Goal: Transaction & Acquisition: Obtain resource

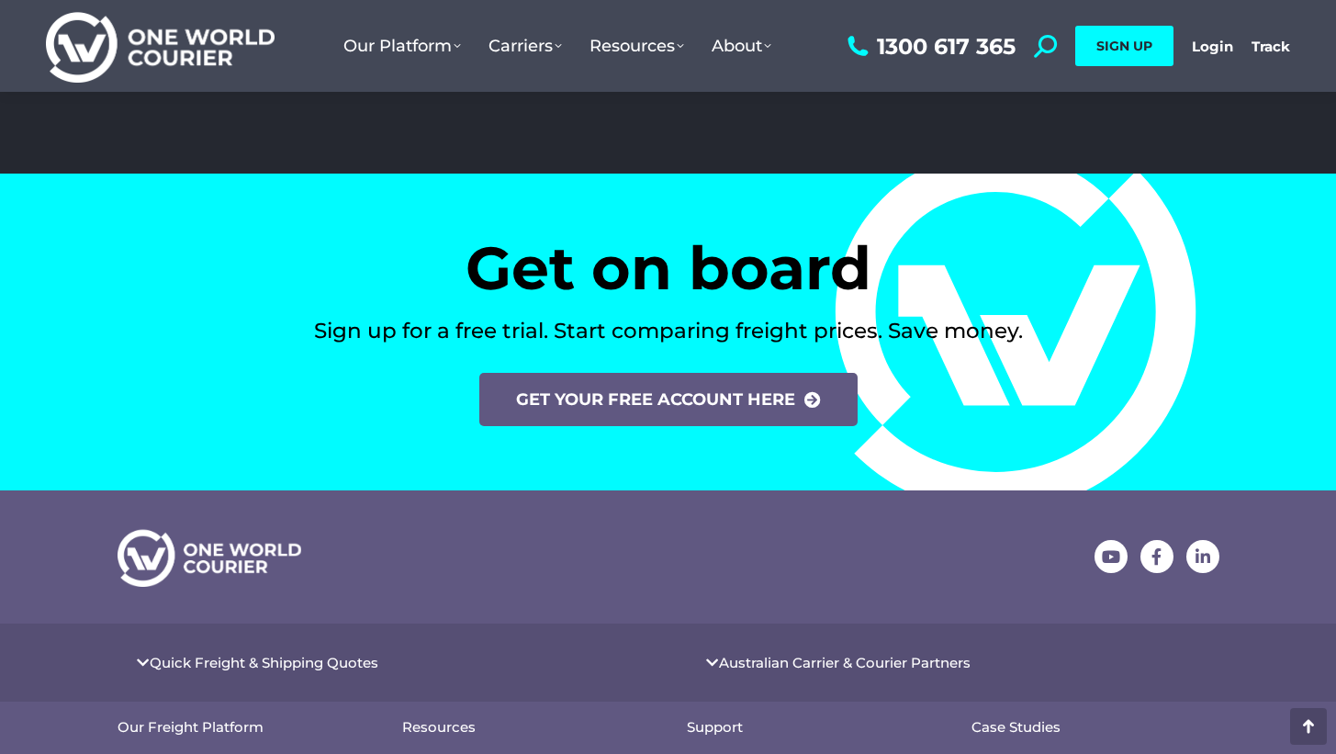
scroll to position [7568, 0]
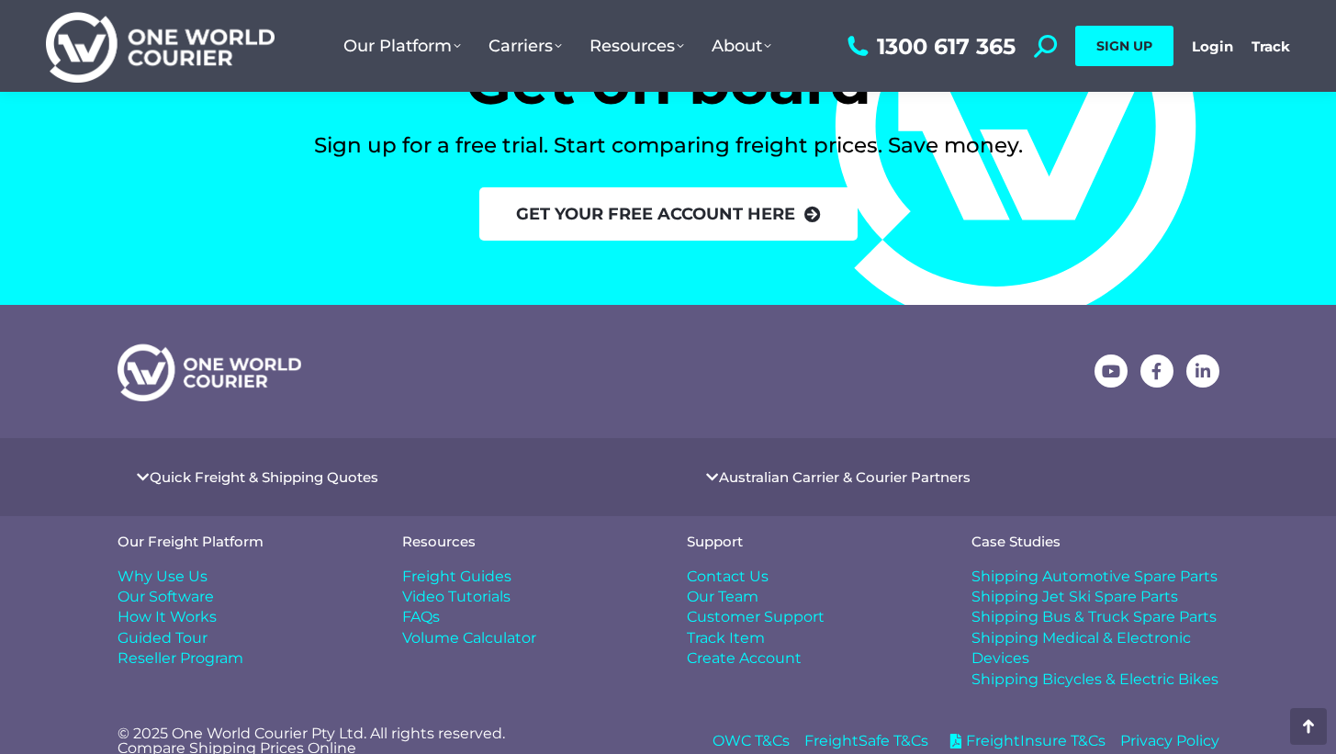
click at [777, 218] on link "Get your free account here" at bounding box center [668, 213] width 378 height 53
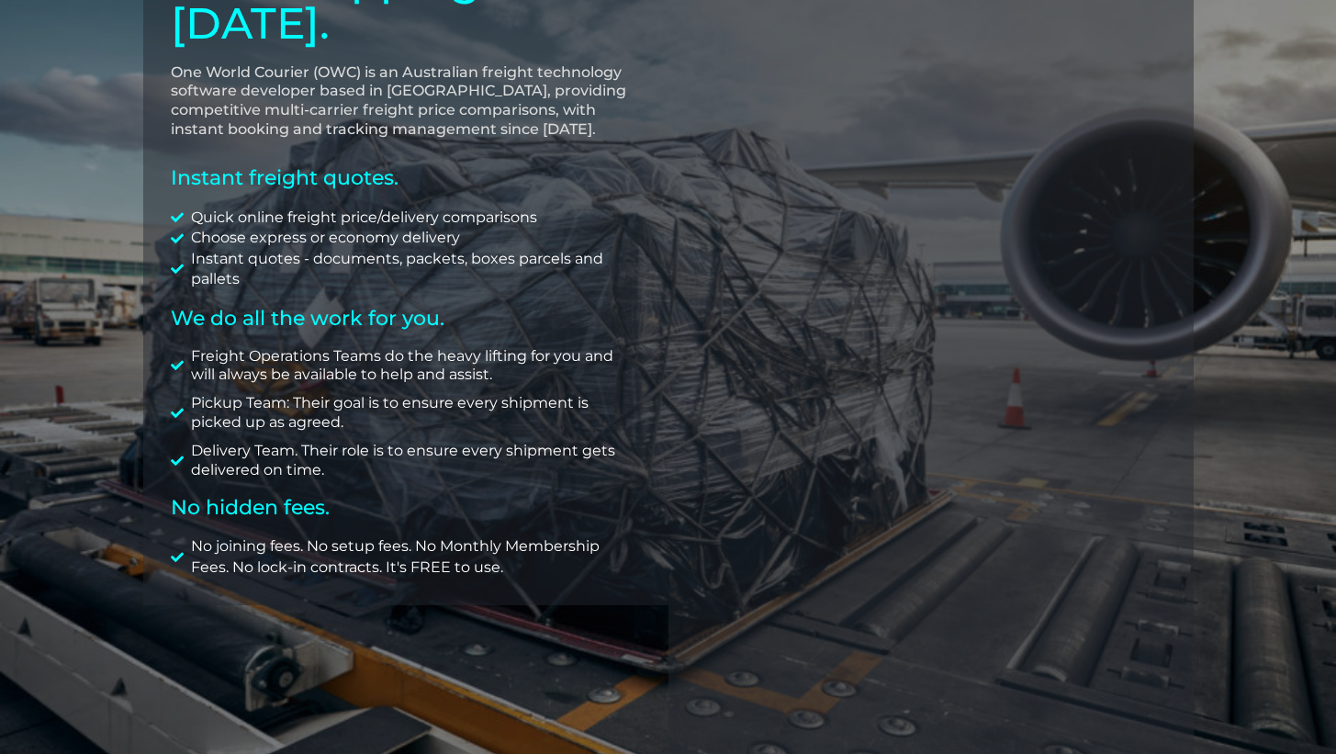
scroll to position [277, 0]
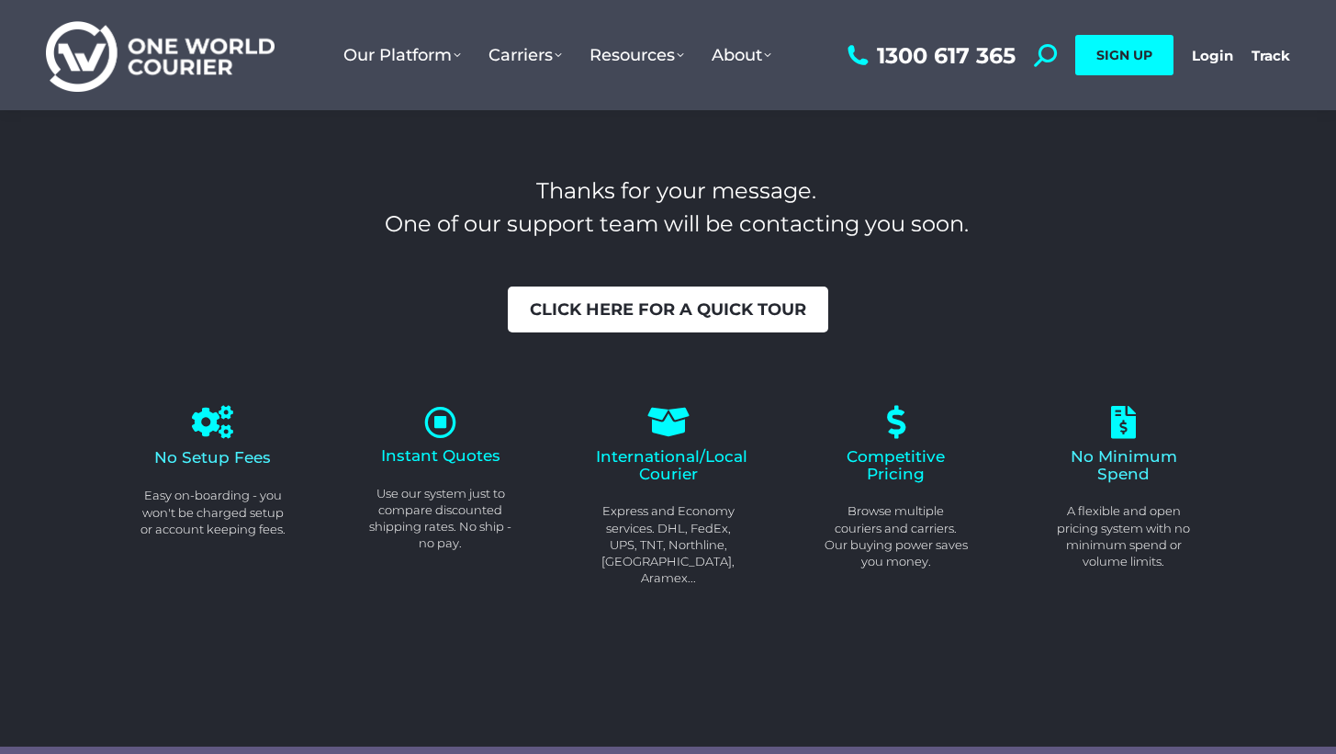
click at [698, 316] on span "Click here for a quick tour" at bounding box center [668, 309] width 276 height 17
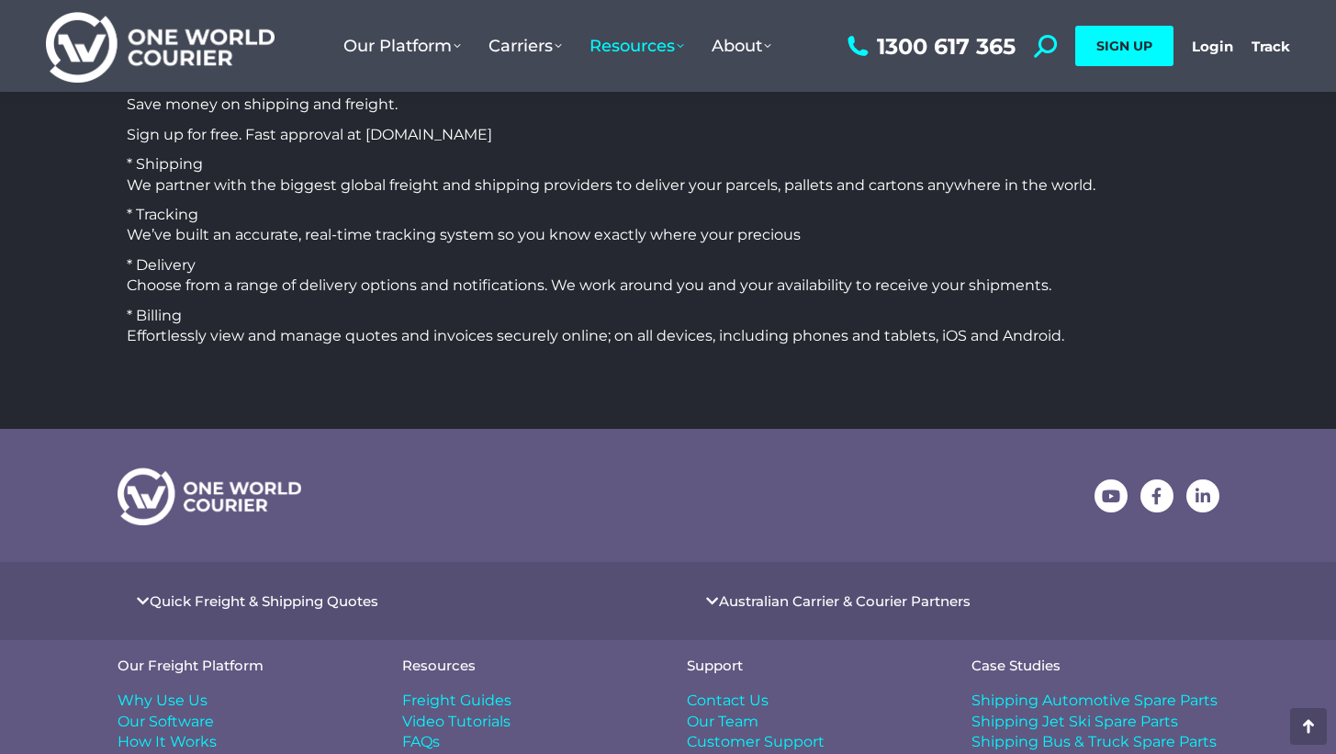
scroll to position [1978, 0]
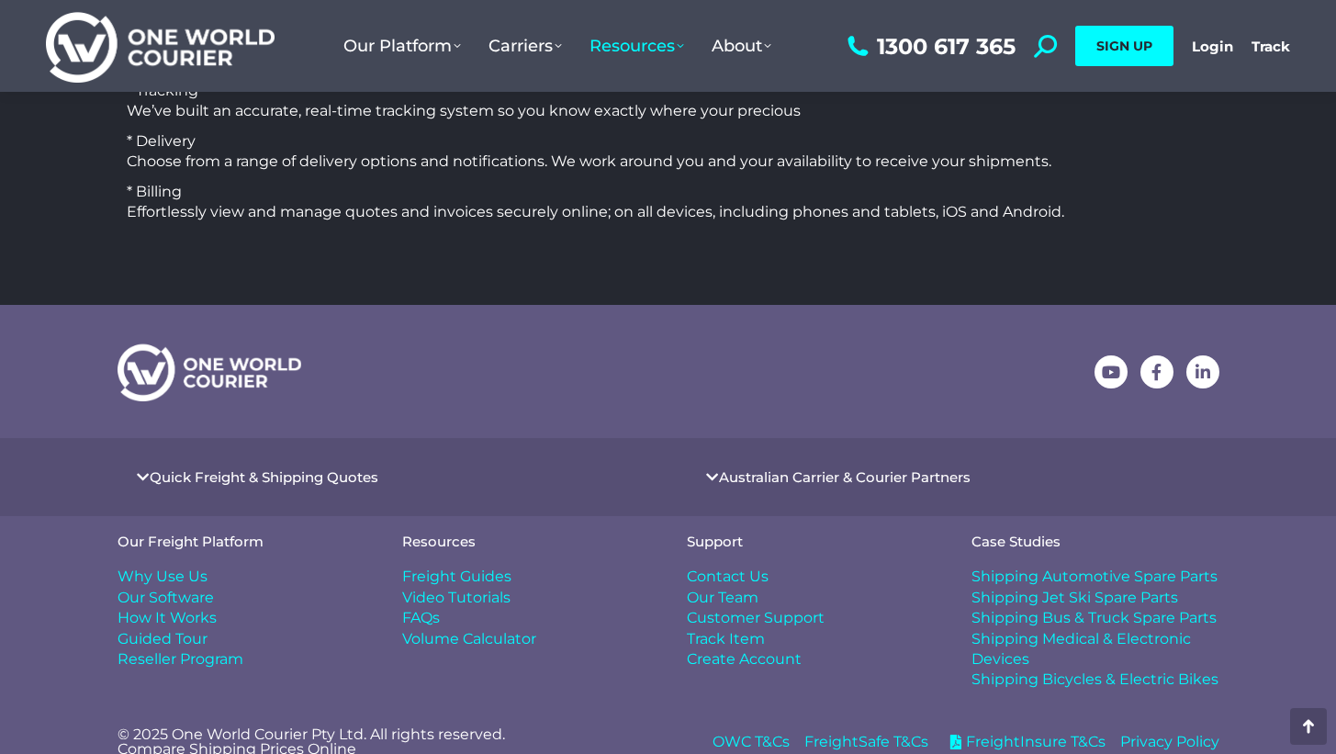
click at [461, 566] on span "Freight Guides" at bounding box center [456, 576] width 109 height 20
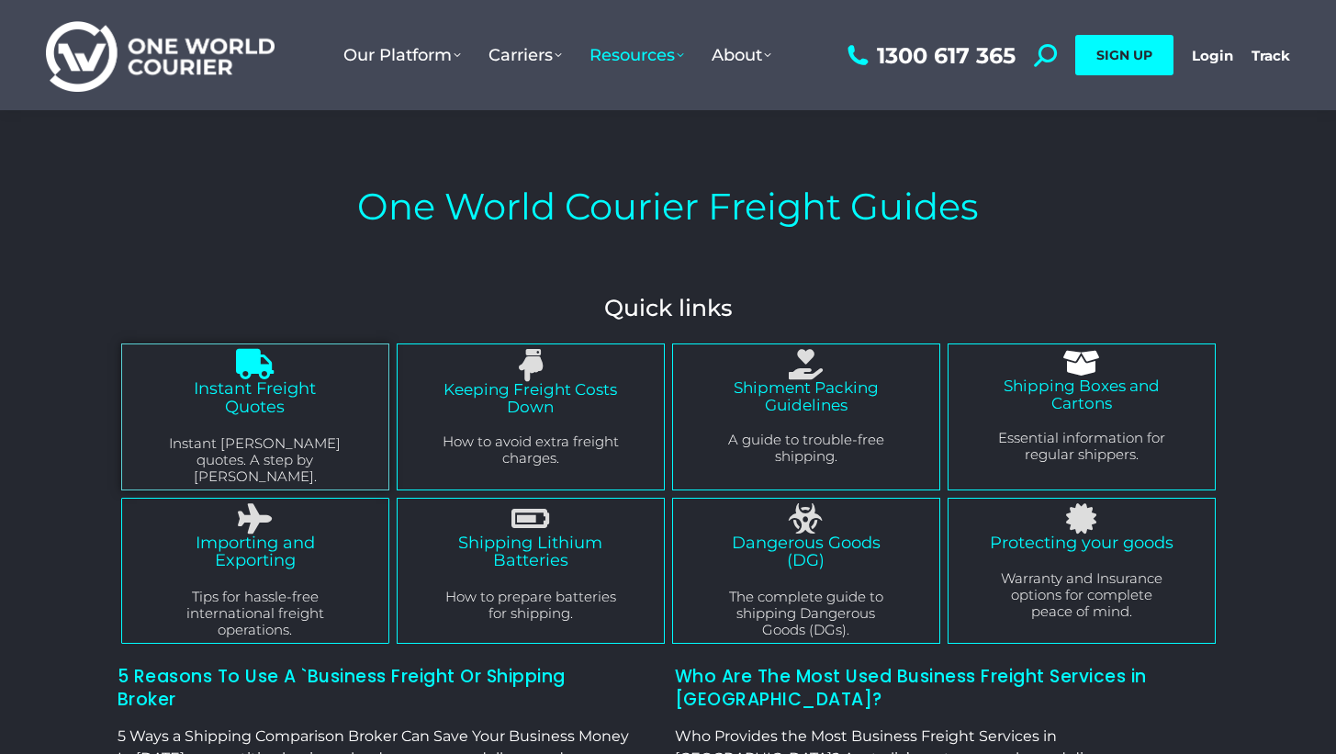
click at [343, 374] on div at bounding box center [255, 364] width 184 height 30
click at [235, 392] on link "Instant Freight Quotes" at bounding box center [255, 397] width 122 height 39
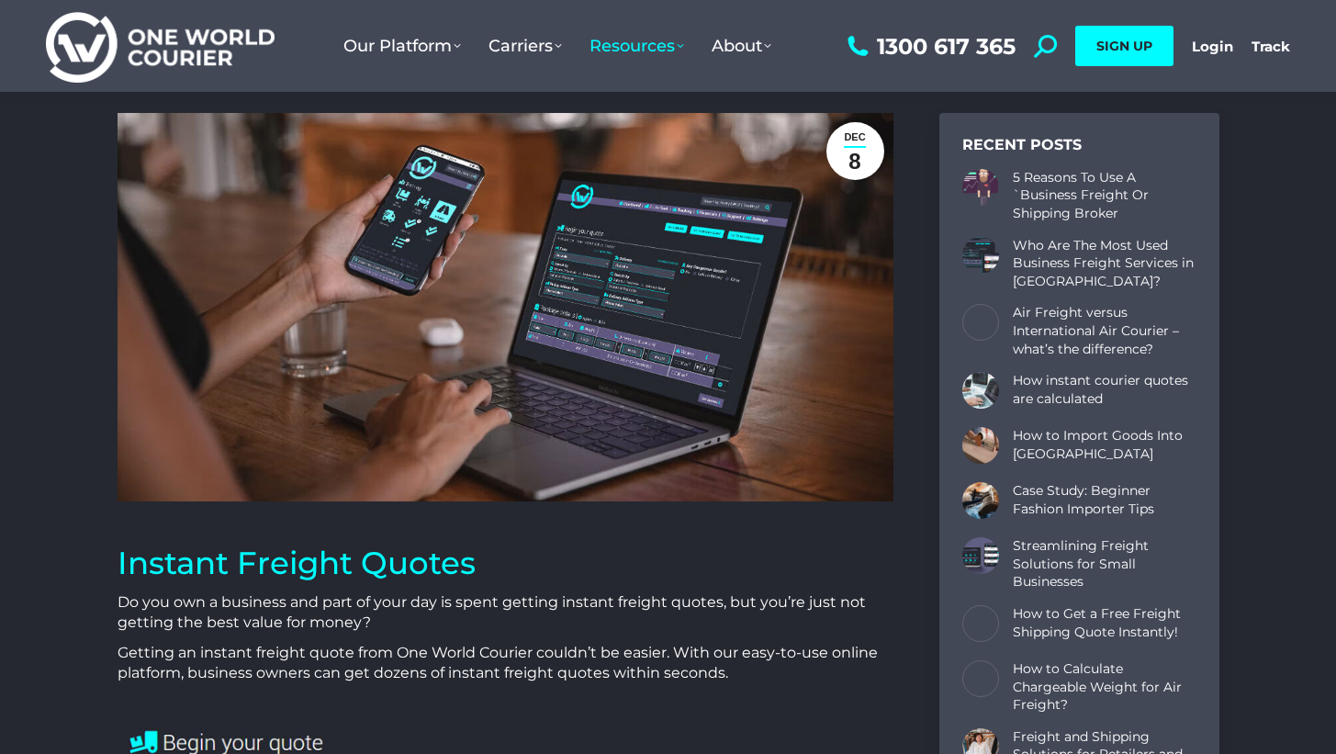
scroll to position [783, 0]
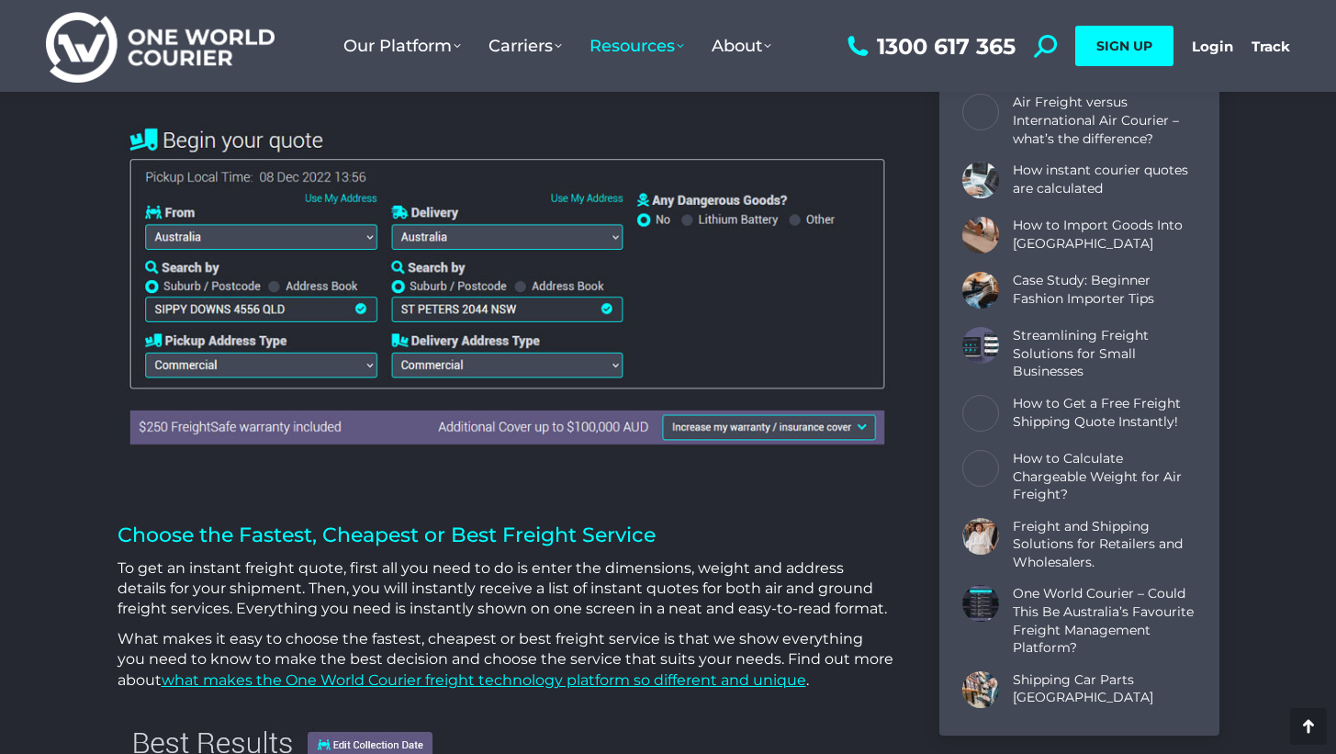
click at [202, 237] on img at bounding box center [506, 285] width 776 height 334
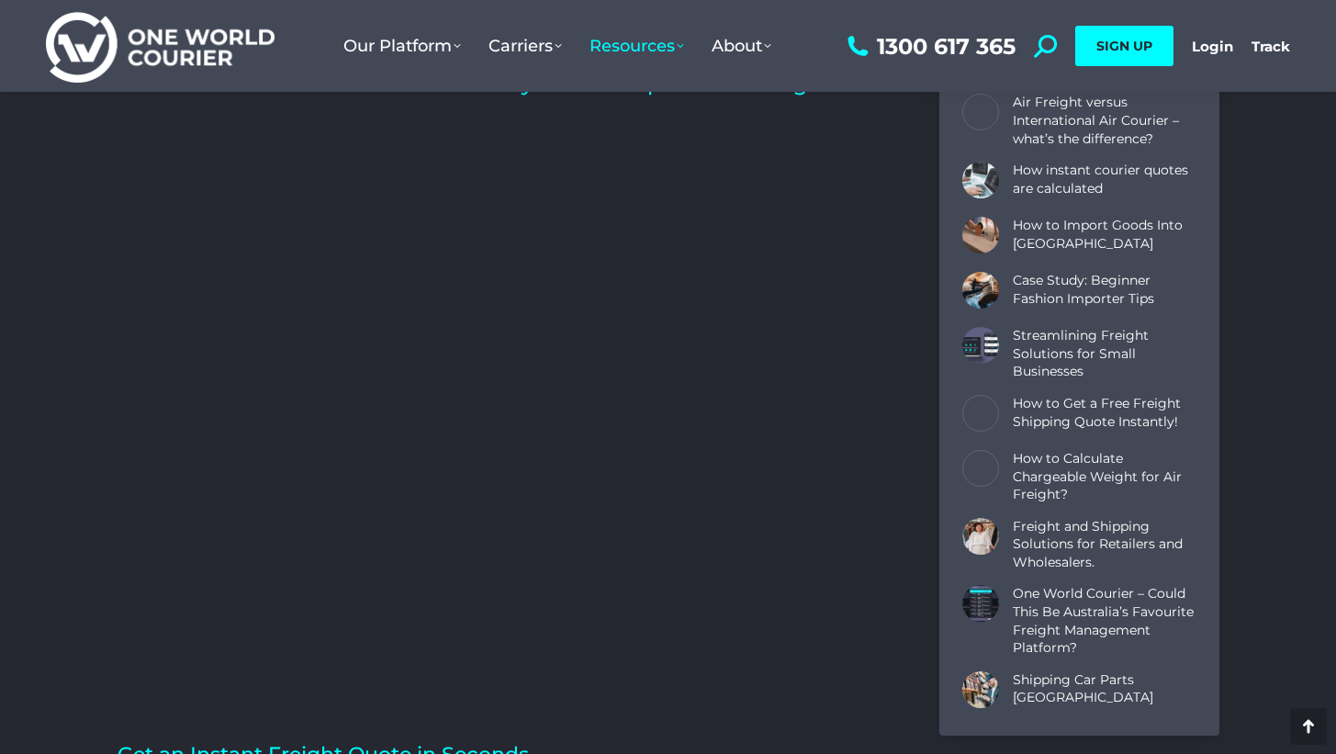
scroll to position [5329, 0]
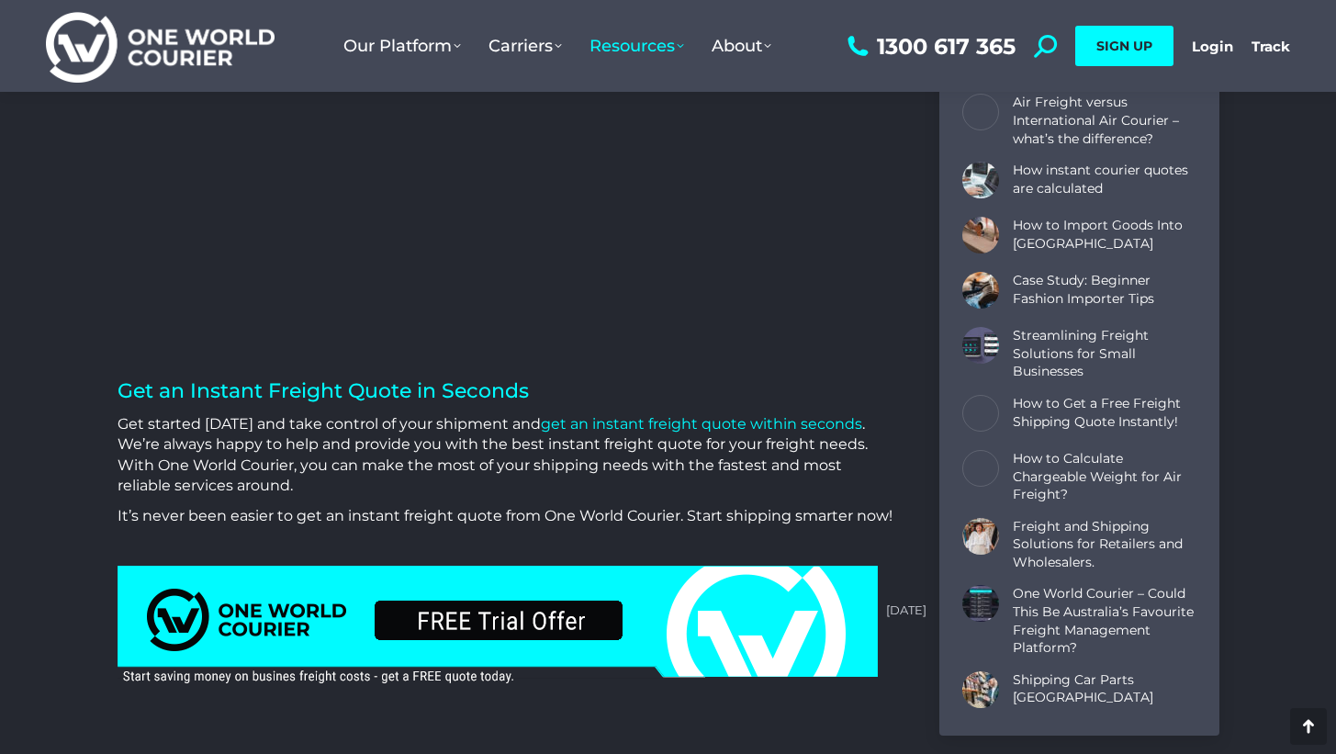
click at [574, 415] on link "get an instant freight quote within seconds" at bounding box center [701, 423] width 321 height 17
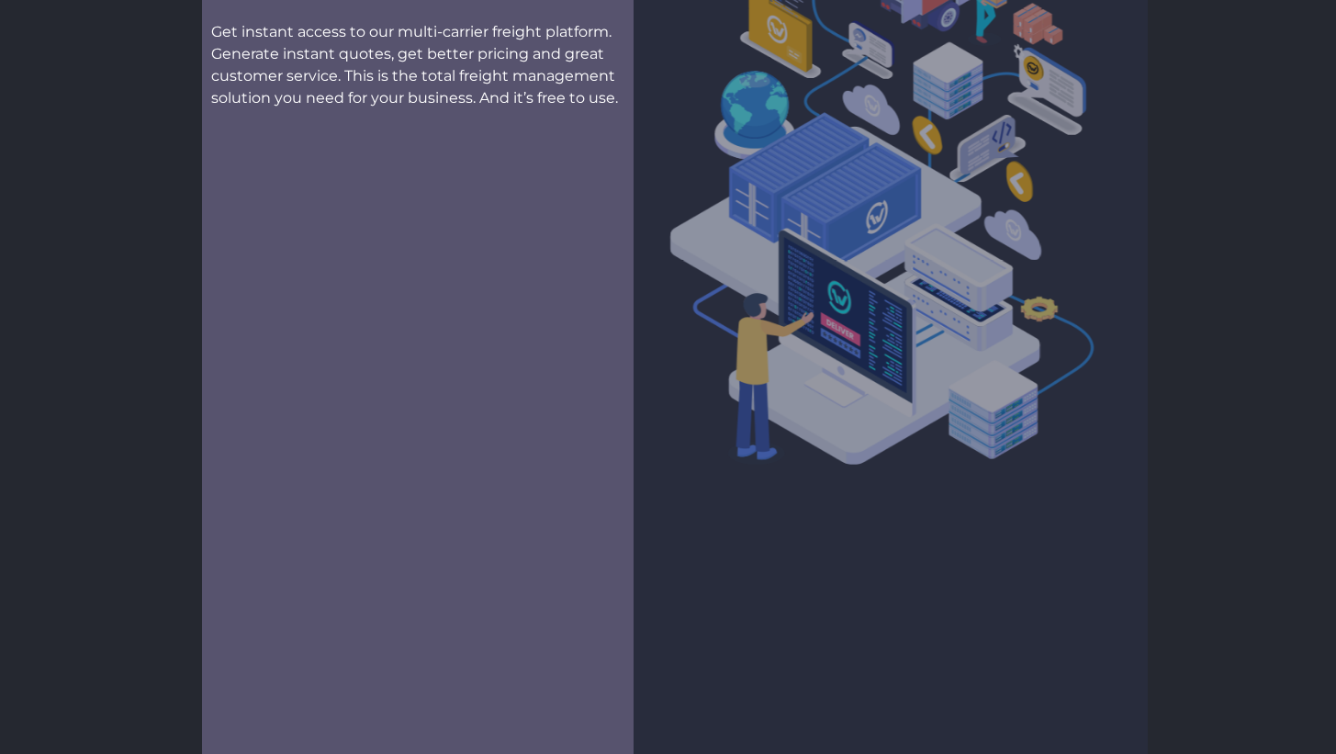
scroll to position [328, 0]
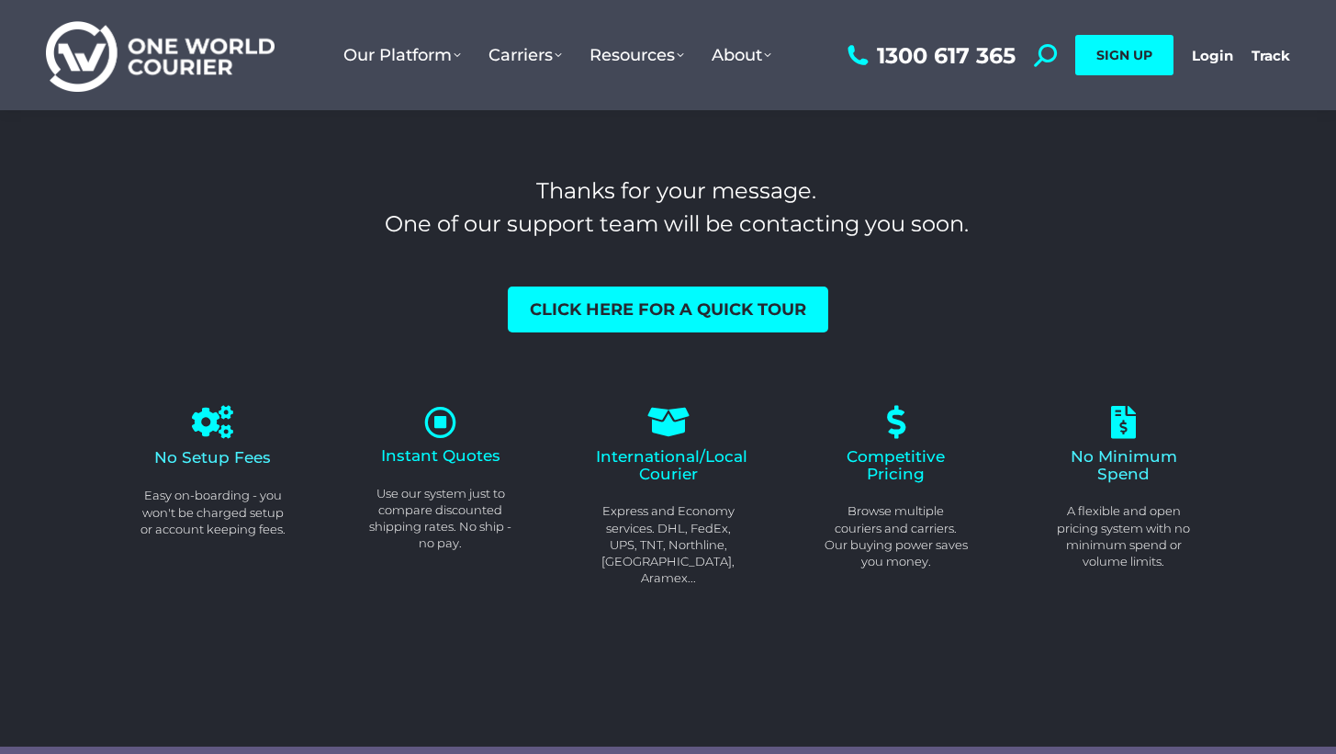
click at [439, 468] on div "Instant Quotes Use our system just to compare discounted shipping rates. No shi…" at bounding box center [440, 499] width 145 height 105
click at [442, 450] on span "Instant Quotes" at bounding box center [440, 455] width 119 height 18
click at [438, 431] on icon at bounding box center [440, 422] width 36 height 36
click at [441, 414] on icon at bounding box center [440, 422] width 36 height 36
click at [438, 422] on icon at bounding box center [440, 422] width 36 height 36
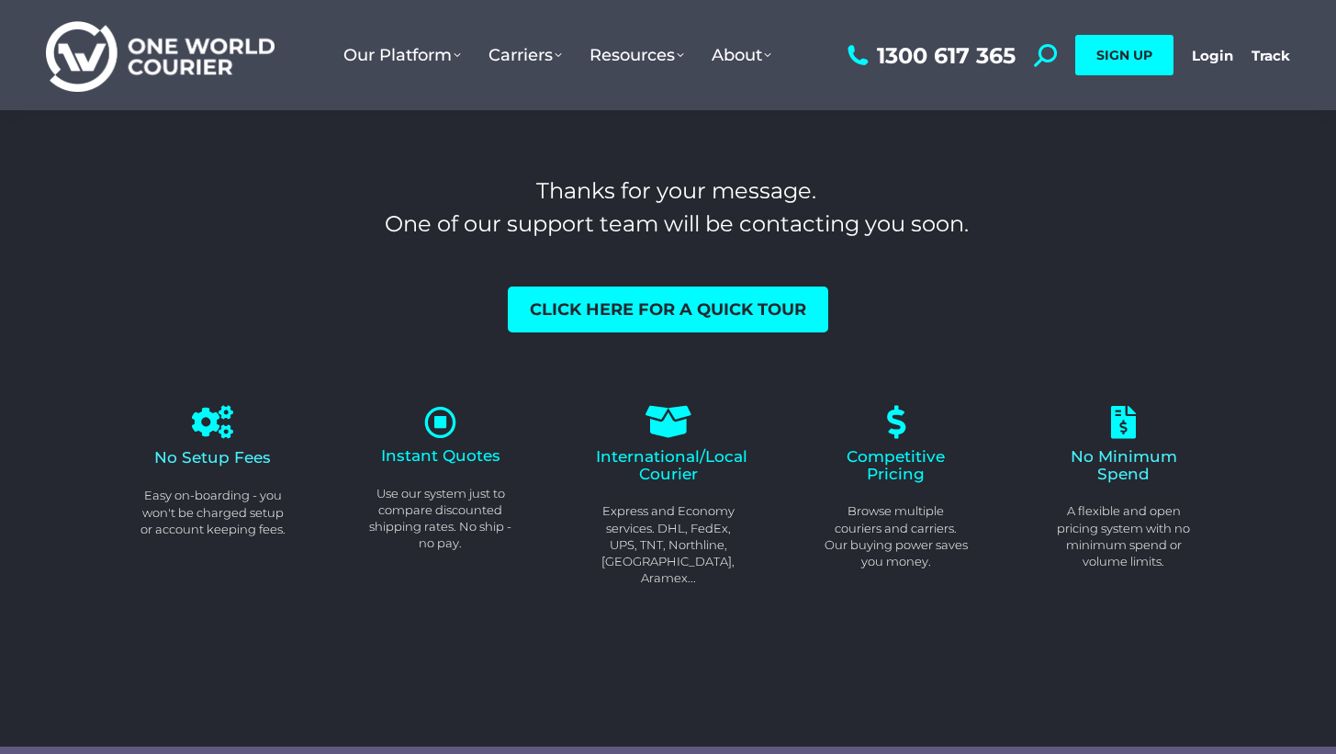
click at [671, 431] on icon at bounding box center [668, 422] width 37 height 37
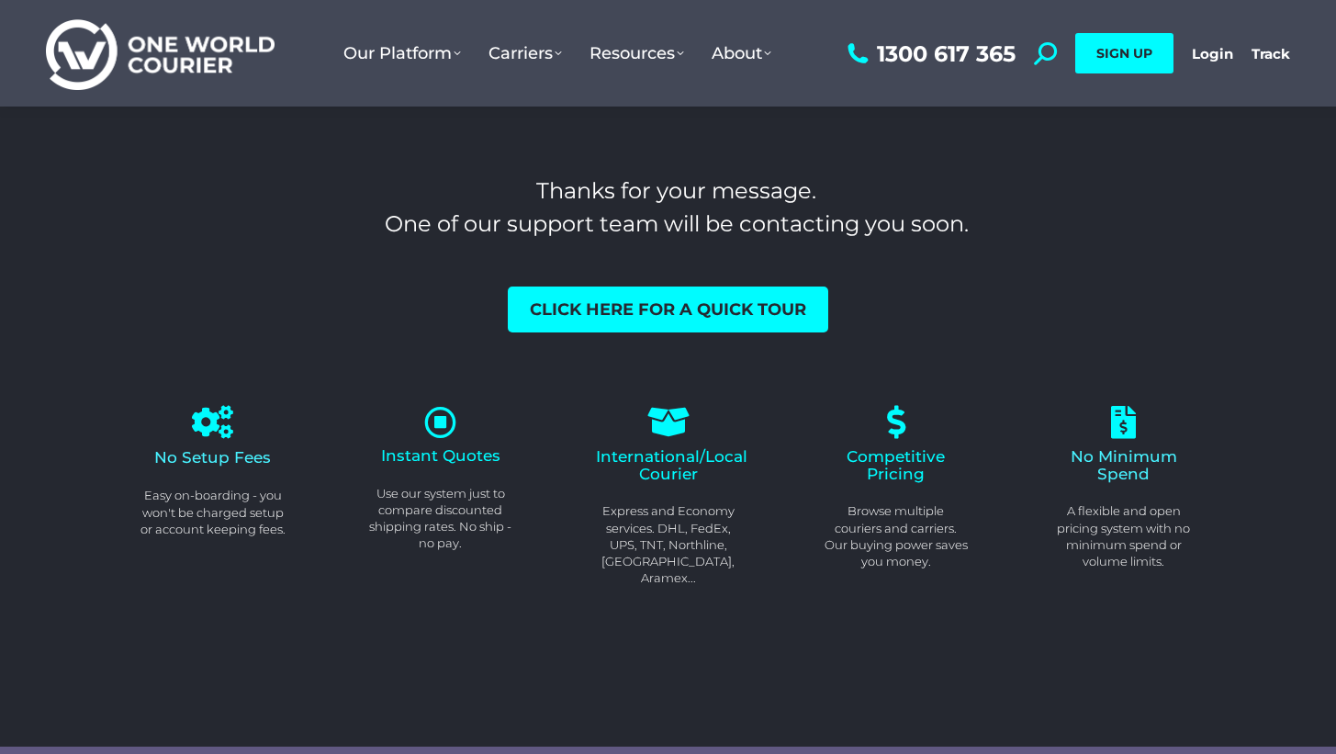
scroll to position [32, 0]
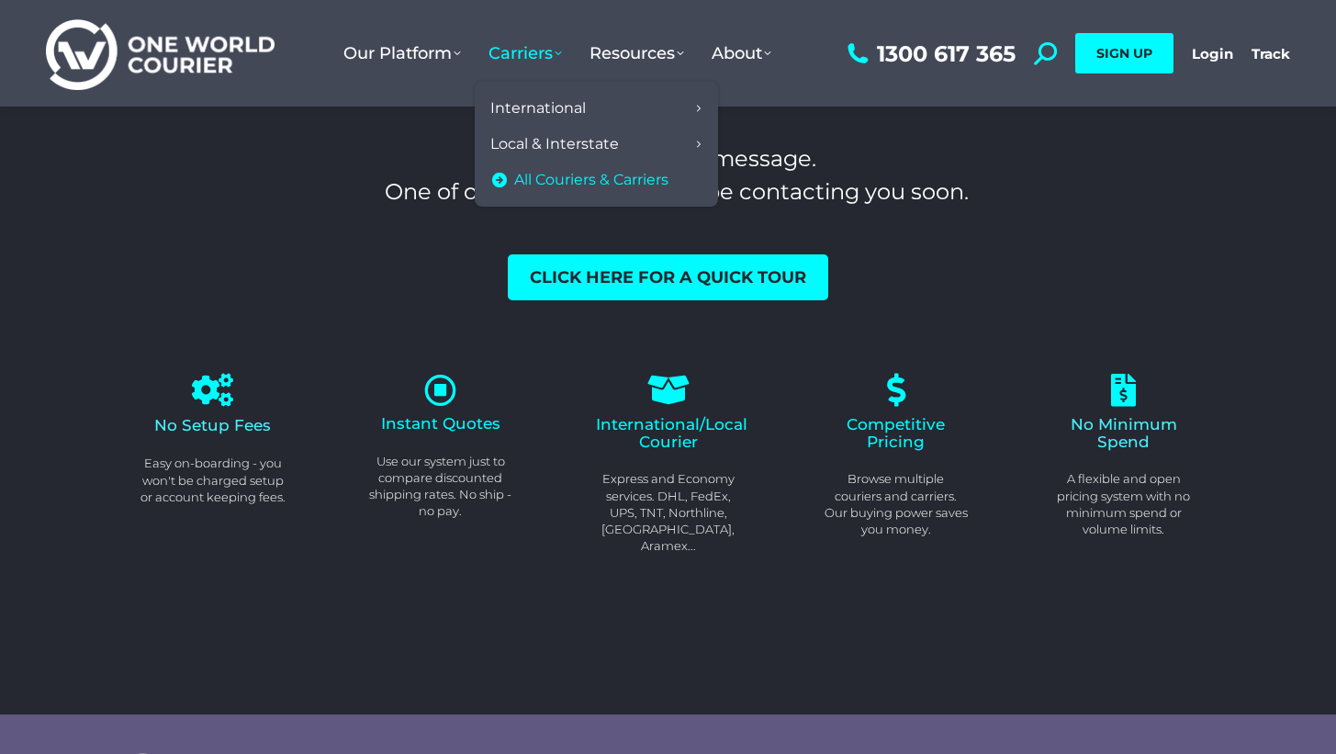
click at [528, 178] on span "All Couriers & Carriers" at bounding box center [591, 180] width 154 height 19
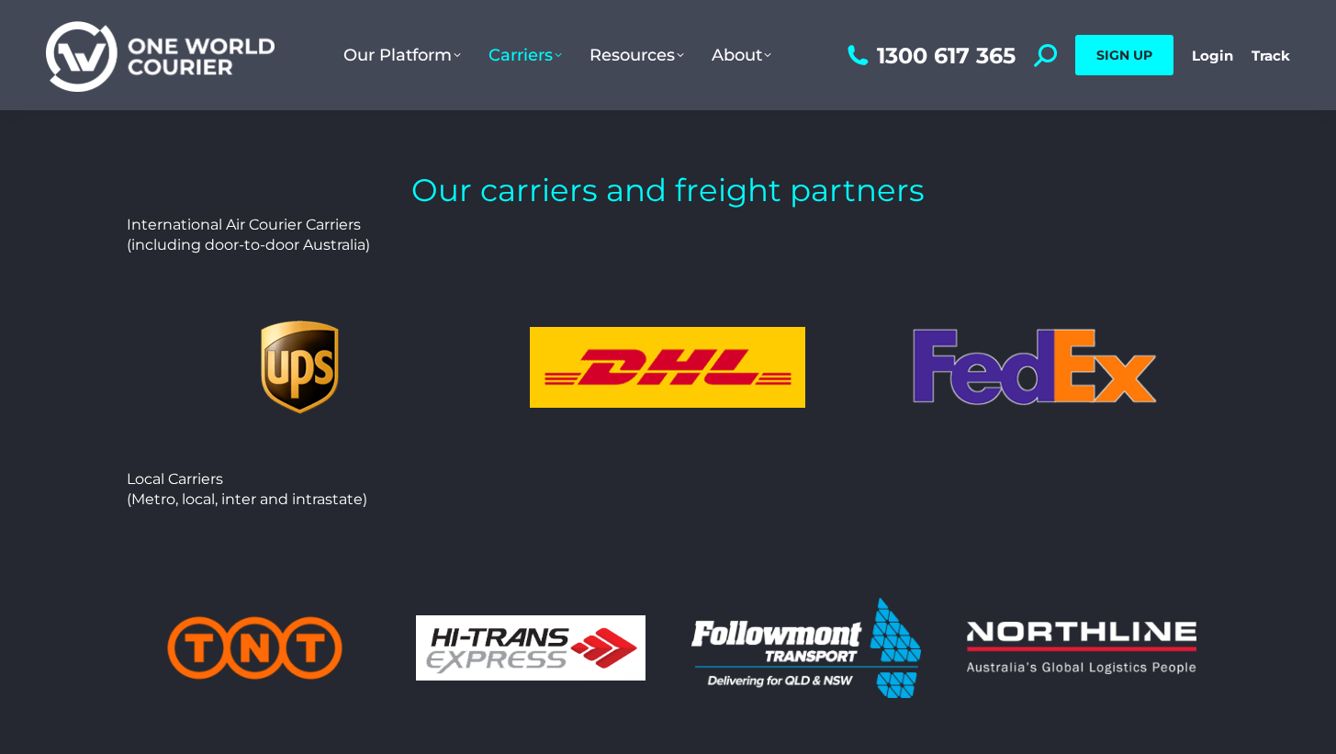
click at [716, 393] on img at bounding box center [667, 367] width 275 height 81
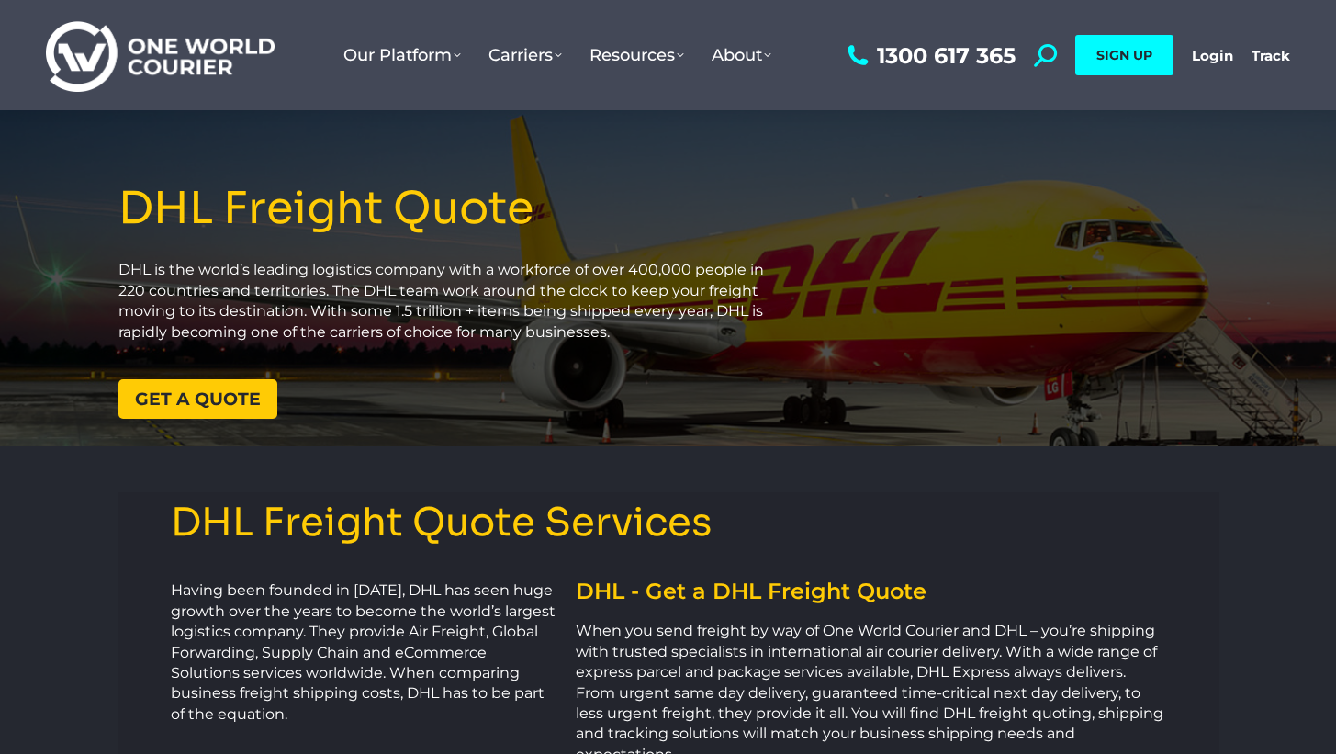
click at [164, 400] on span "Get a quote" at bounding box center [198, 398] width 126 height 17
click at [151, 382] on link "Get a quote" at bounding box center [197, 398] width 159 height 39
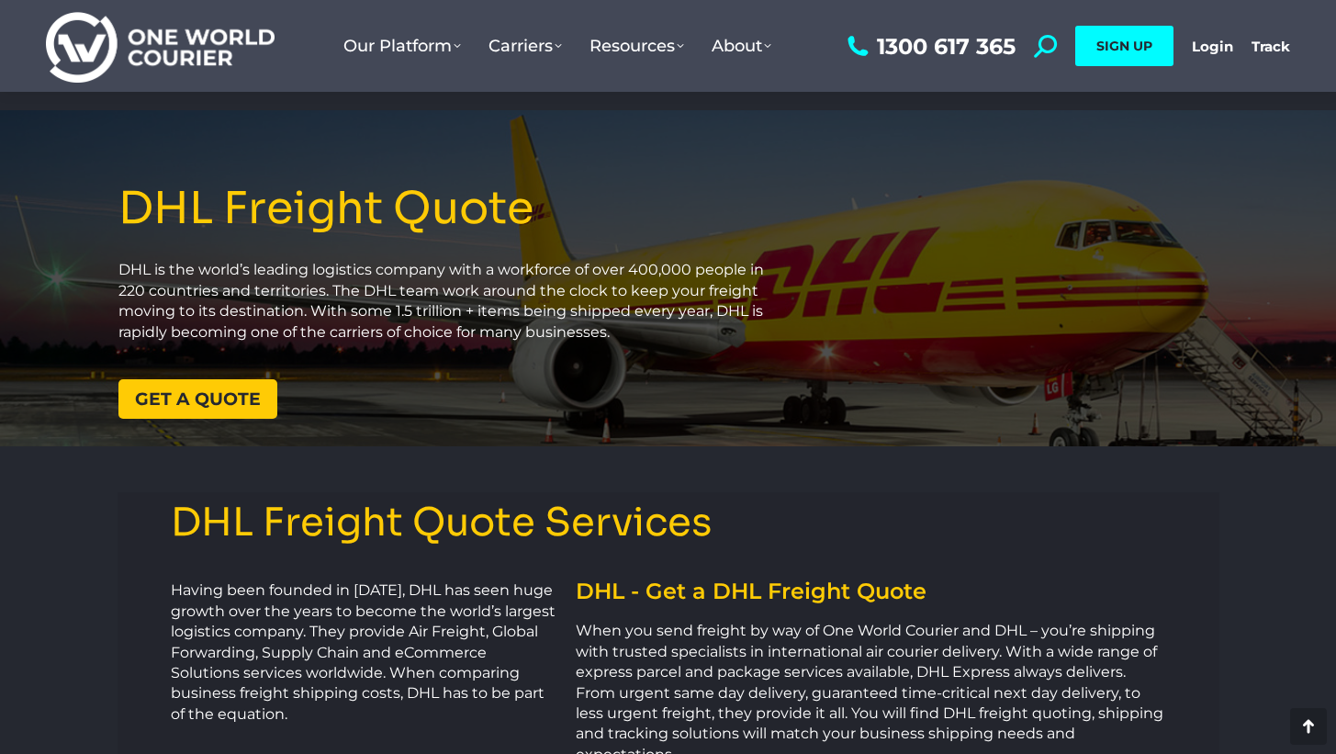
scroll to position [2393, 0]
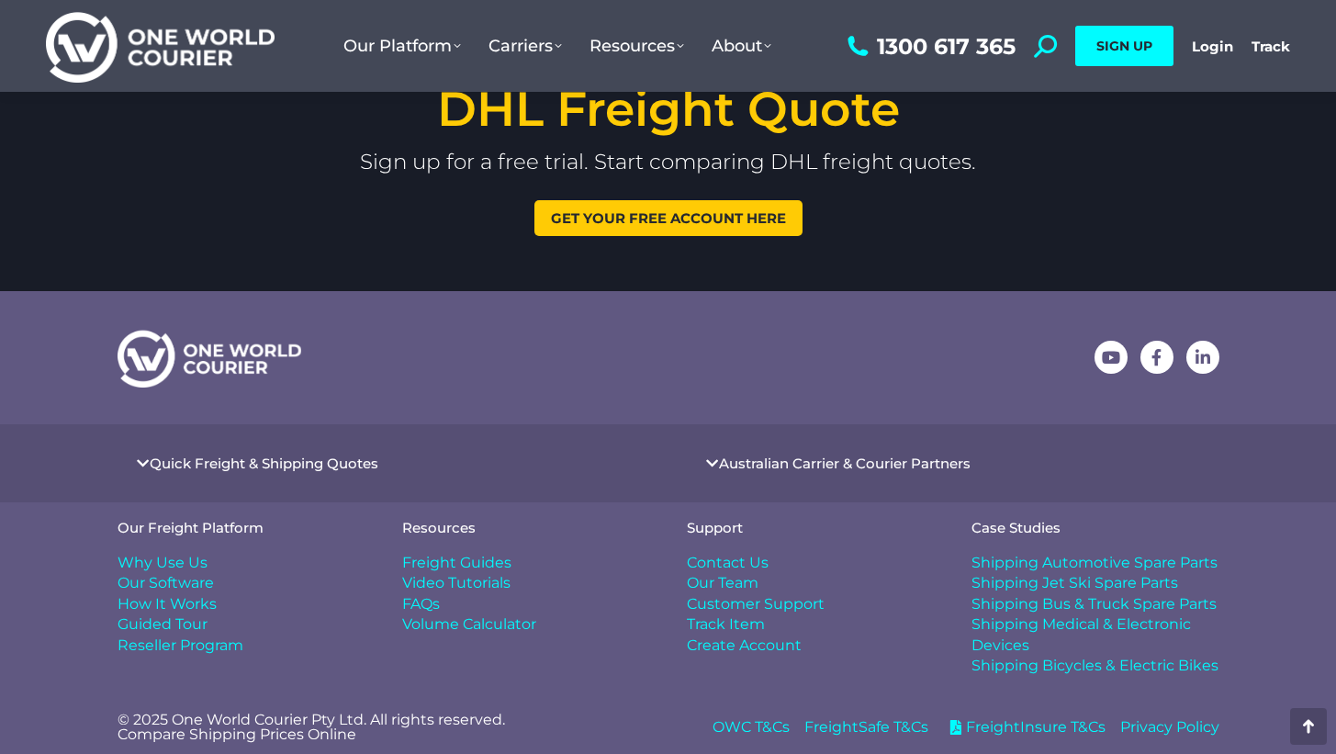
click at [585, 219] on span "Get your free account here" at bounding box center [668, 218] width 235 height 14
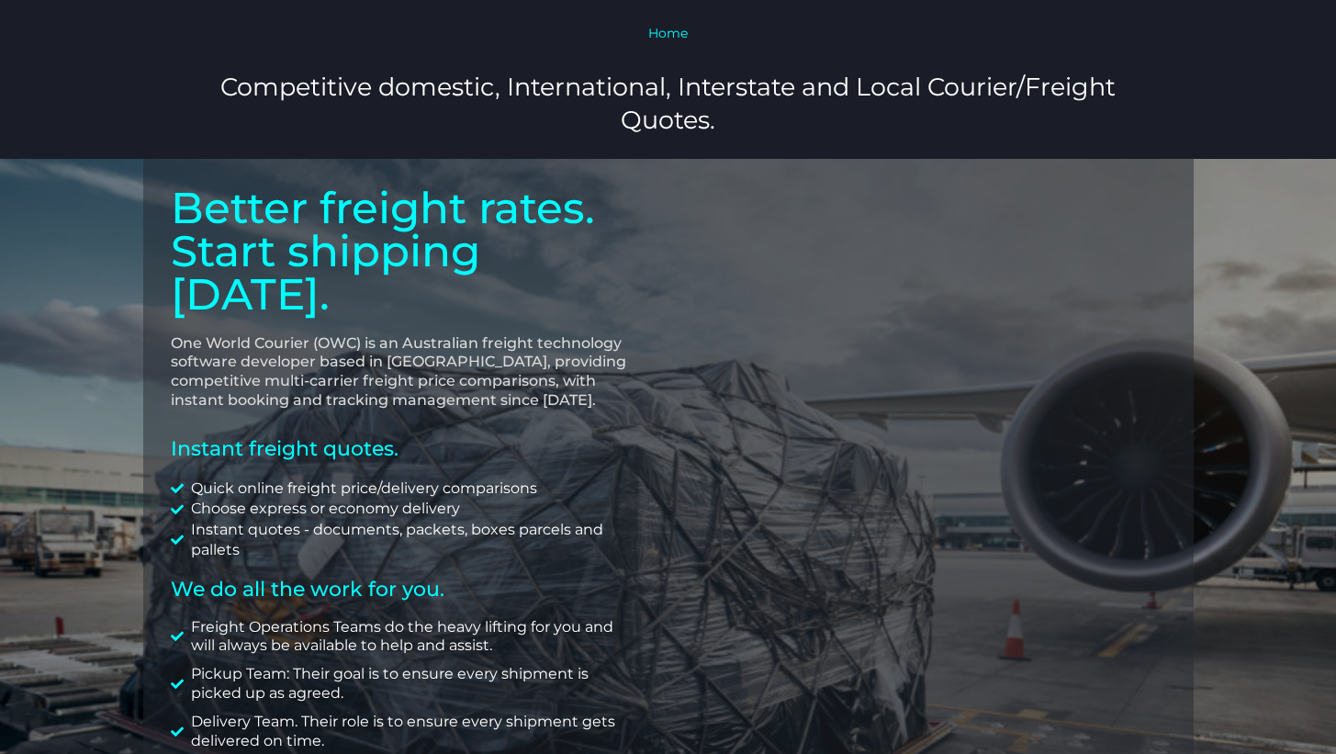
scroll to position [326, 0]
